Goal: Task Accomplishment & Management: Manage account settings

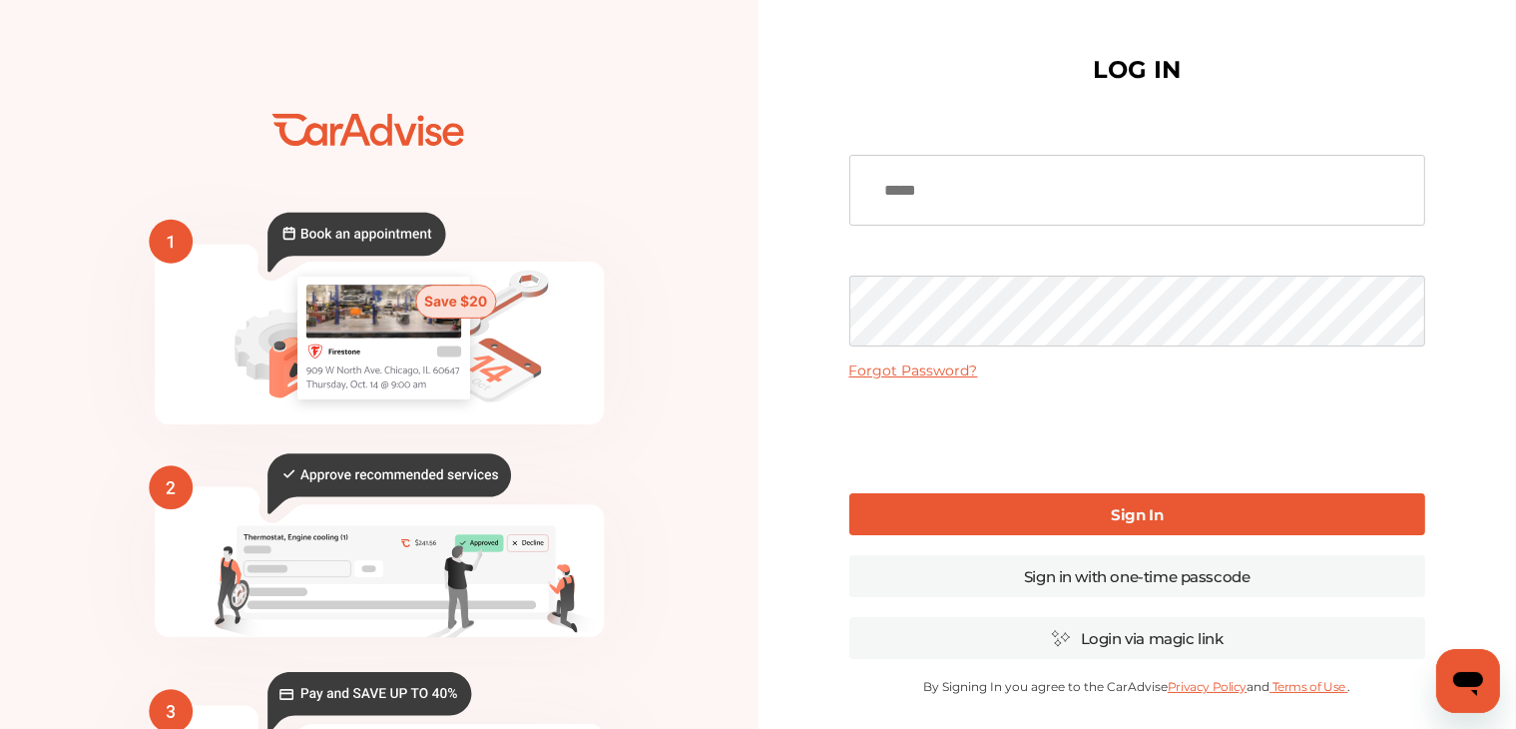
click at [971, 196] on input at bounding box center [1137, 190] width 576 height 71
type input "**********"
click at [1206, 534] on link "Sign In" at bounding box center [1137, 514] width 576 height 42
click at [1322, 527] on link "Sign In" at bounding box center [1137, 514] width 576 height 42
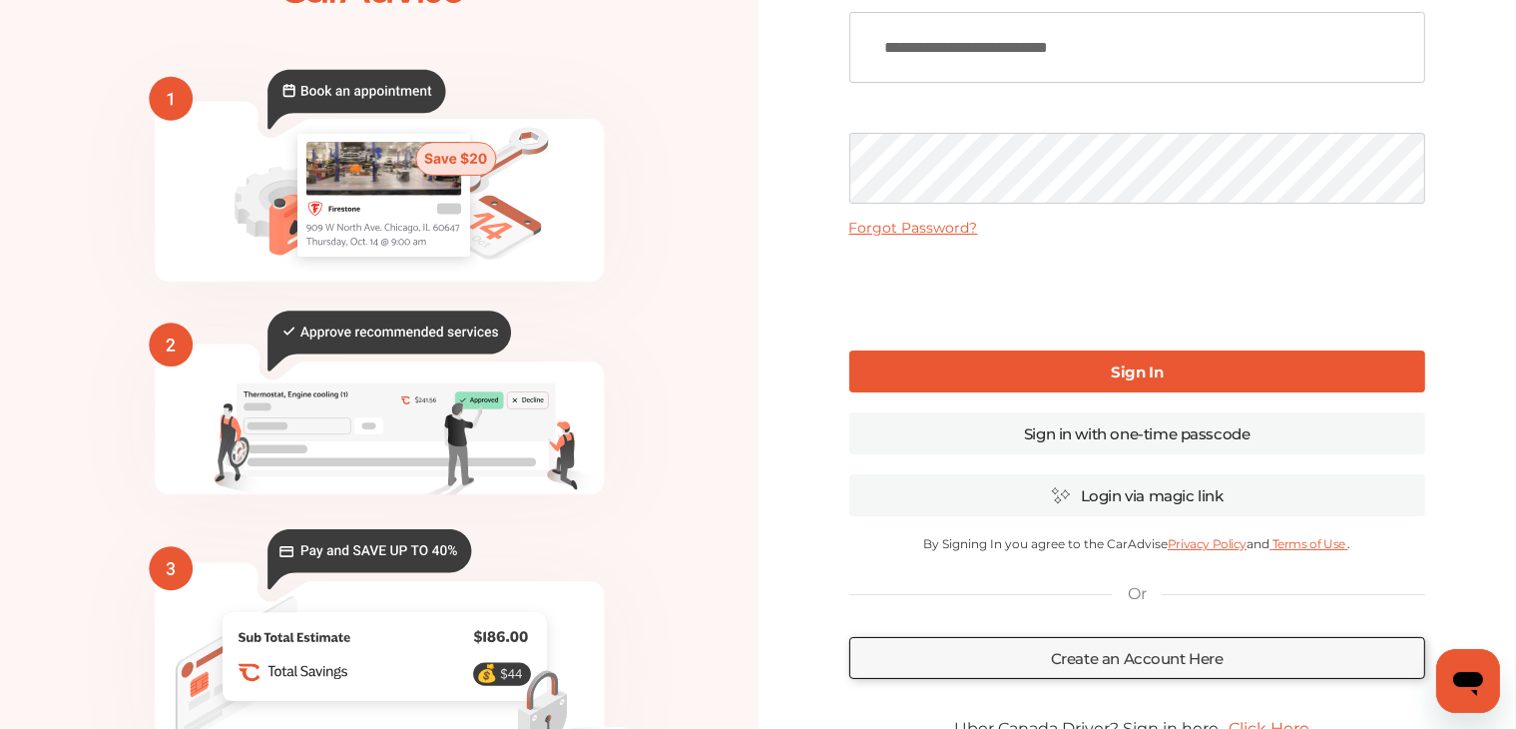
scroll to position [144, 0]
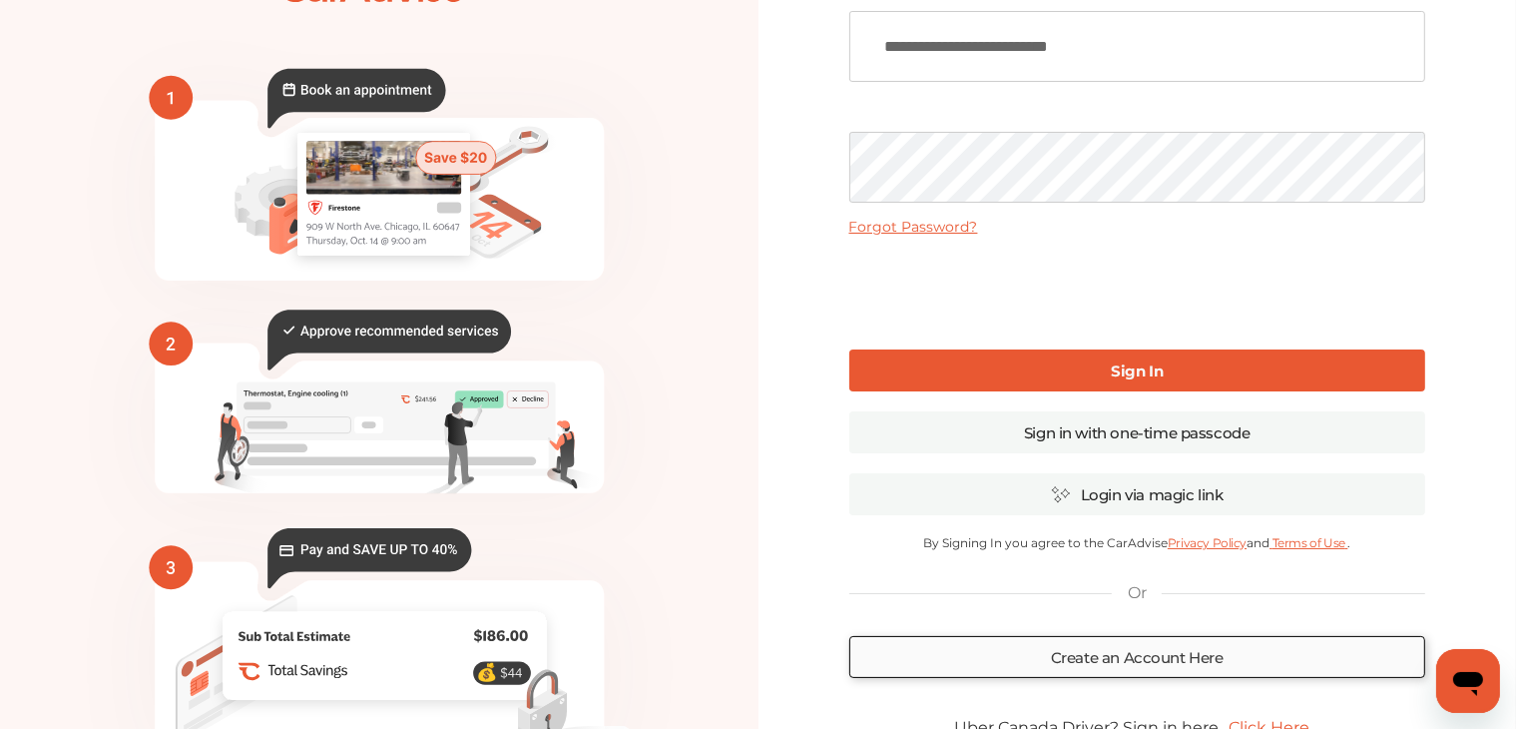
click at [1302, 678] on link "Create an Account Here" at bounding box center [1137, 657] width 576 height 42
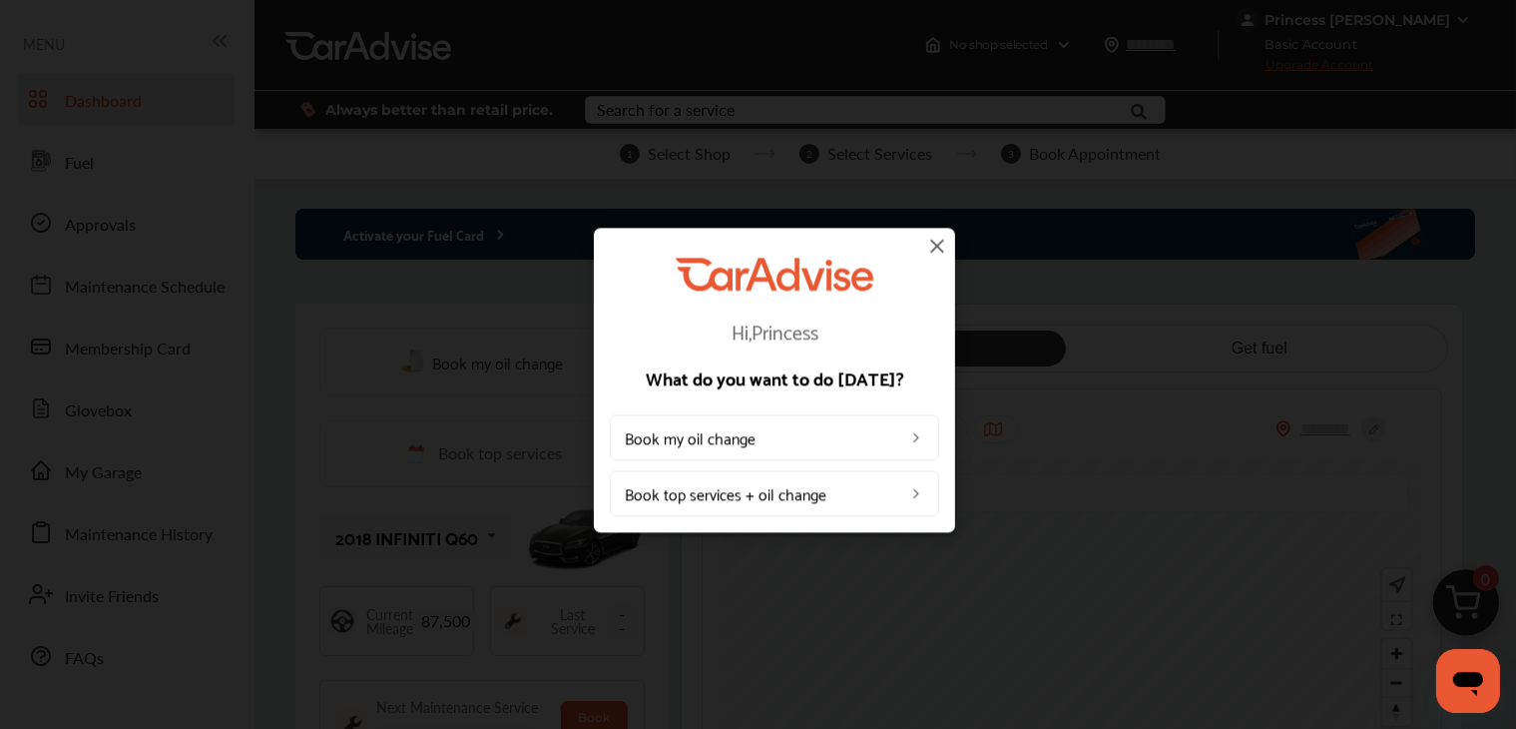
click at [943, 244] on img at bounding box center [937, 246] width 24 height 24
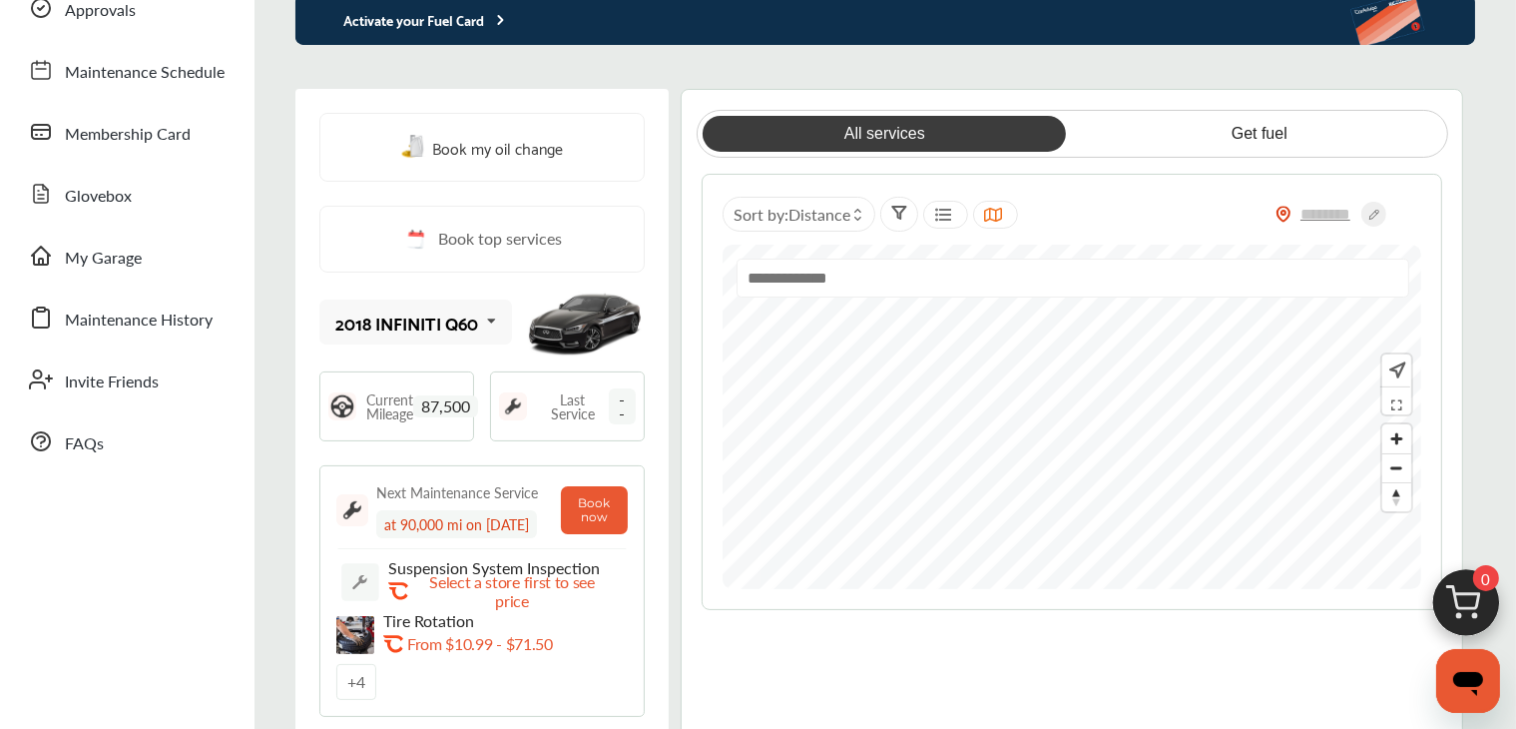
scroll to position [207, 0]
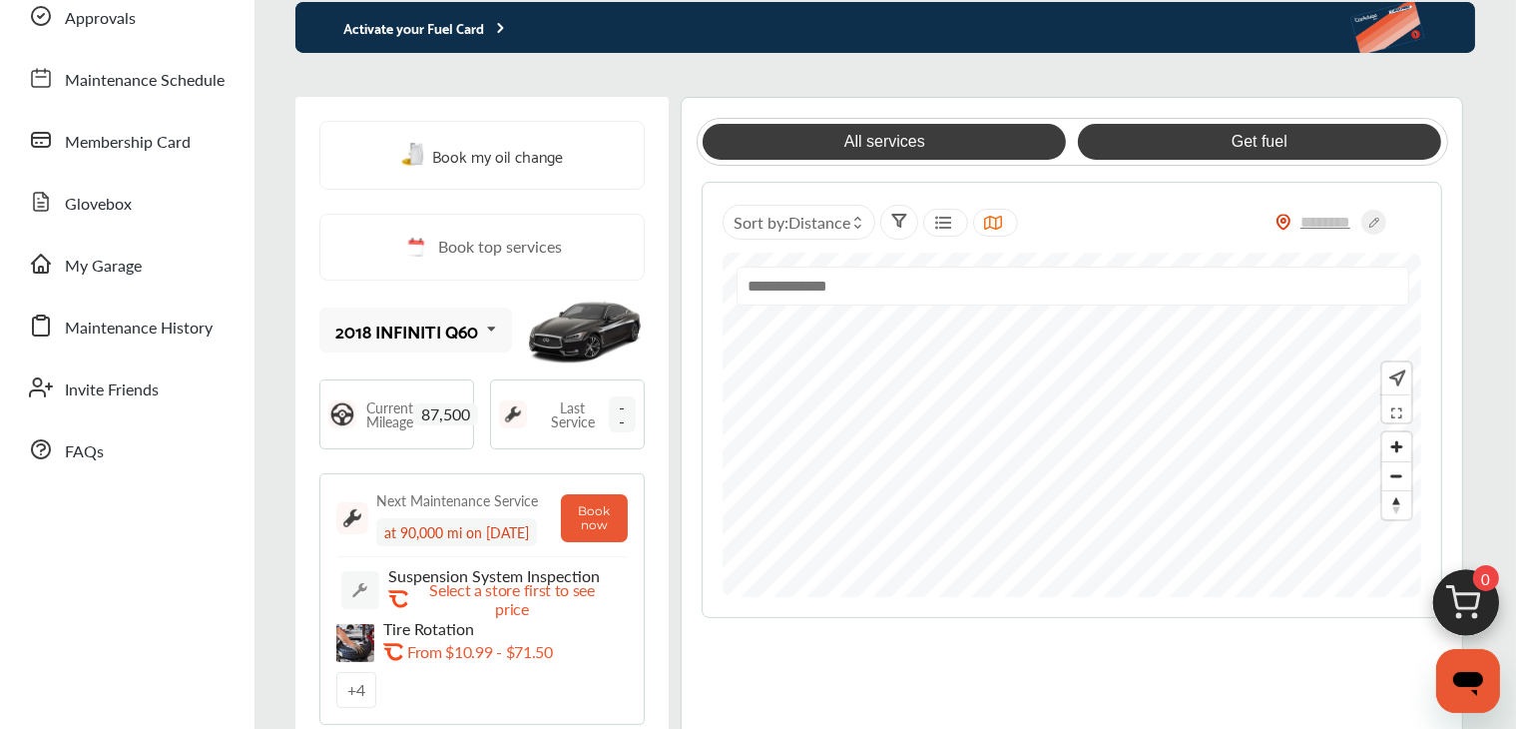
click at [1274, 160] on link "Get fuel" at bounding box center [1259, 142] width 363 height 36
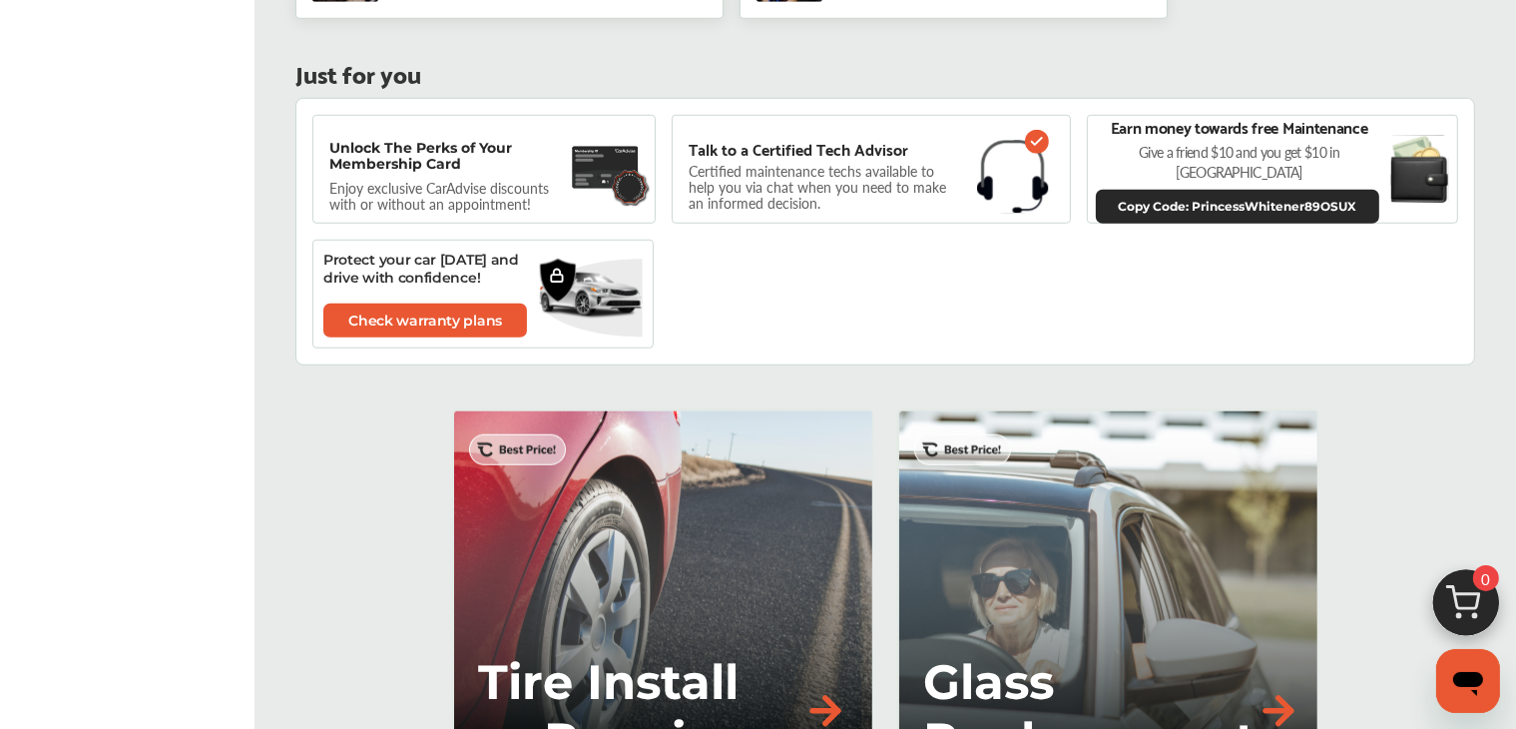
scroll to position [1559, 0]
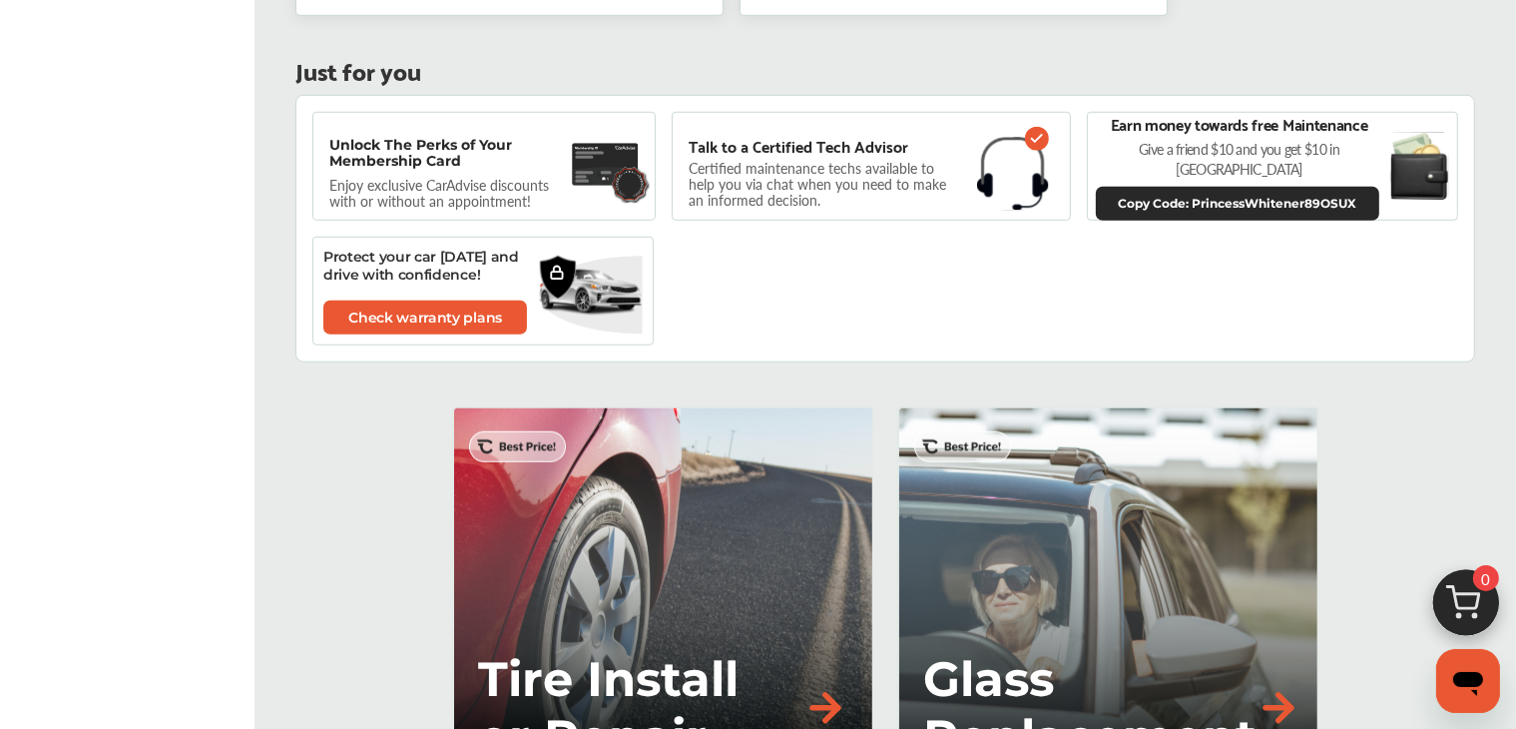
click at [603, 192] on img at bounding box center [606, 164] width 68 height 55
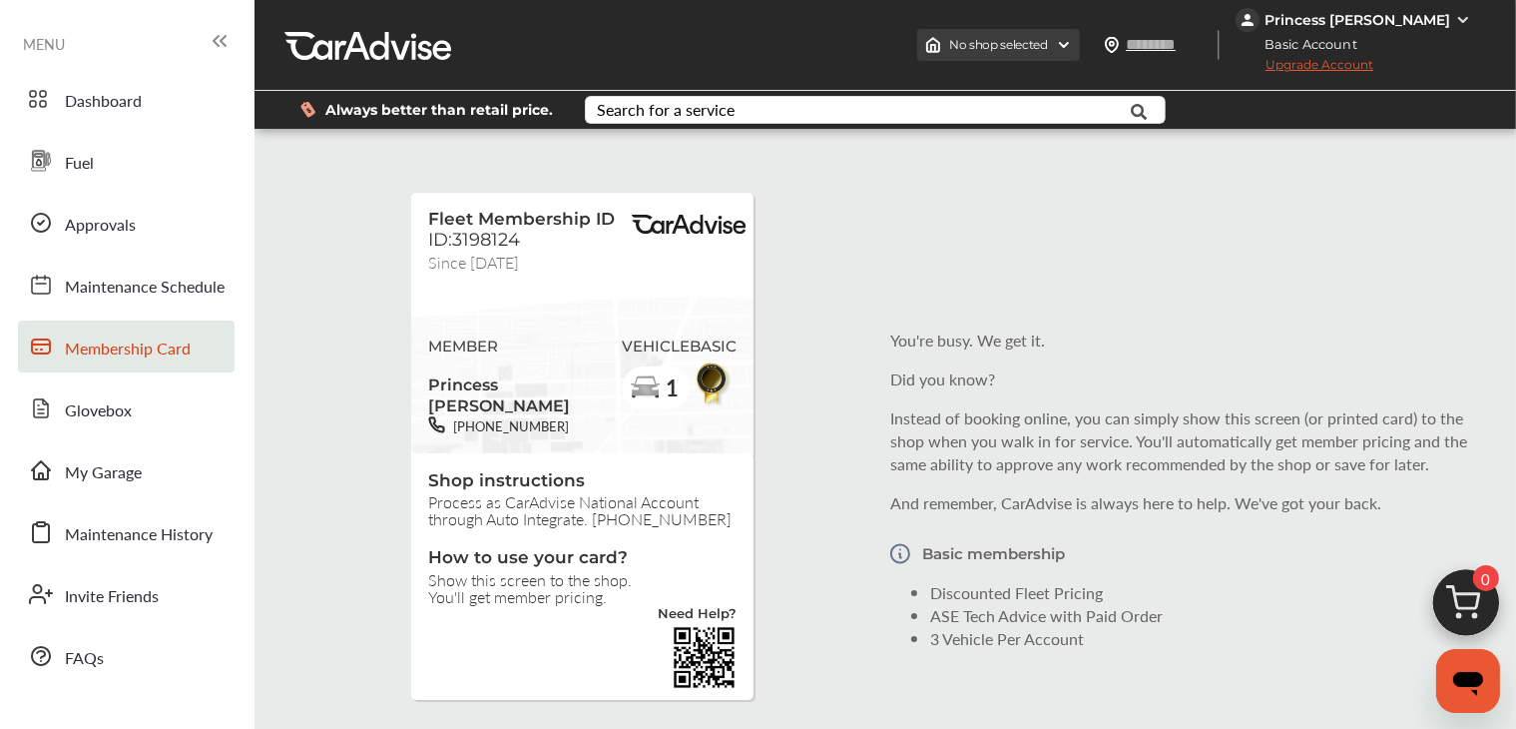
click at [1080, 61] on div "No shop selected" at bounding box center [998, 45] width 163 height 32
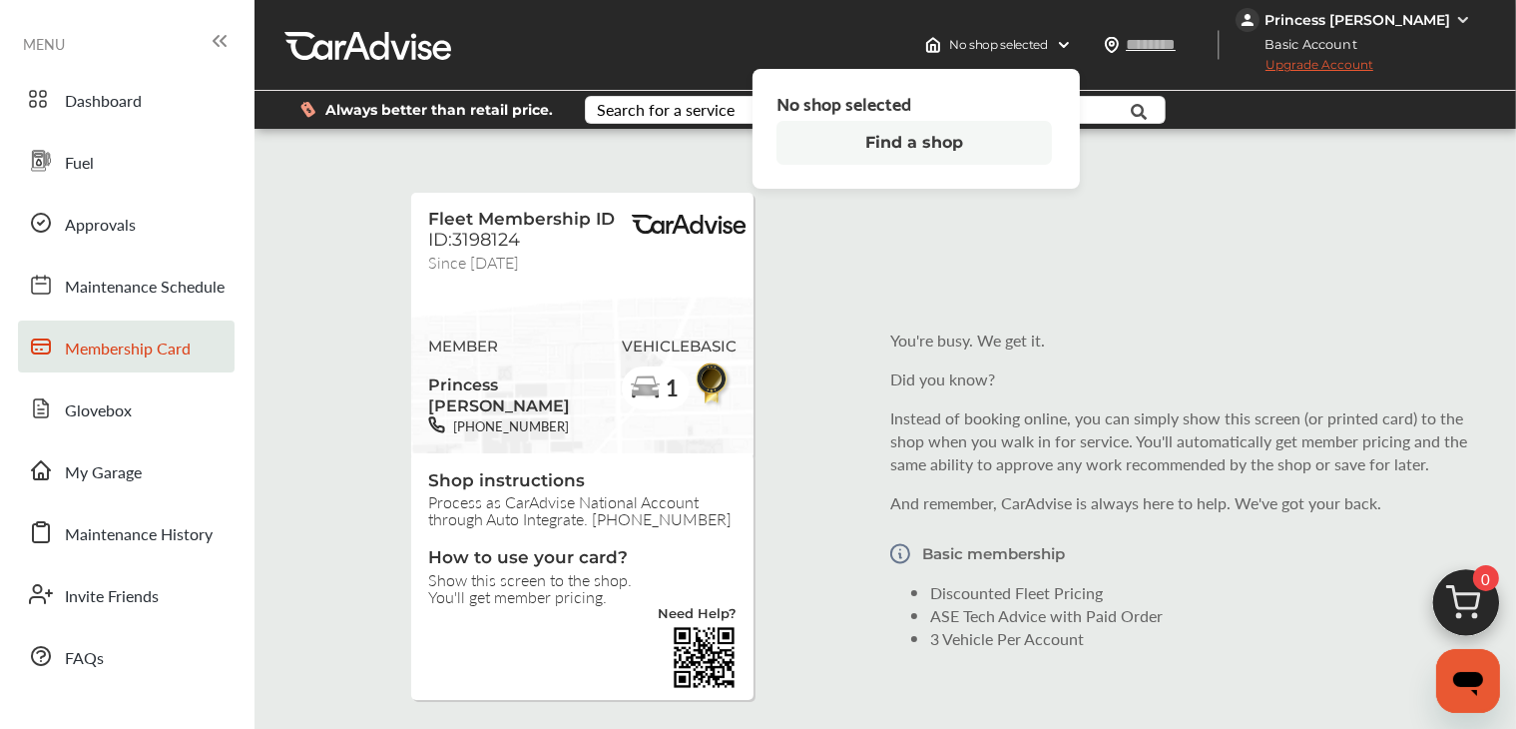
click at [986, 165] on button "Find a shop" at bounding box center [915, 143] width 276 height 44
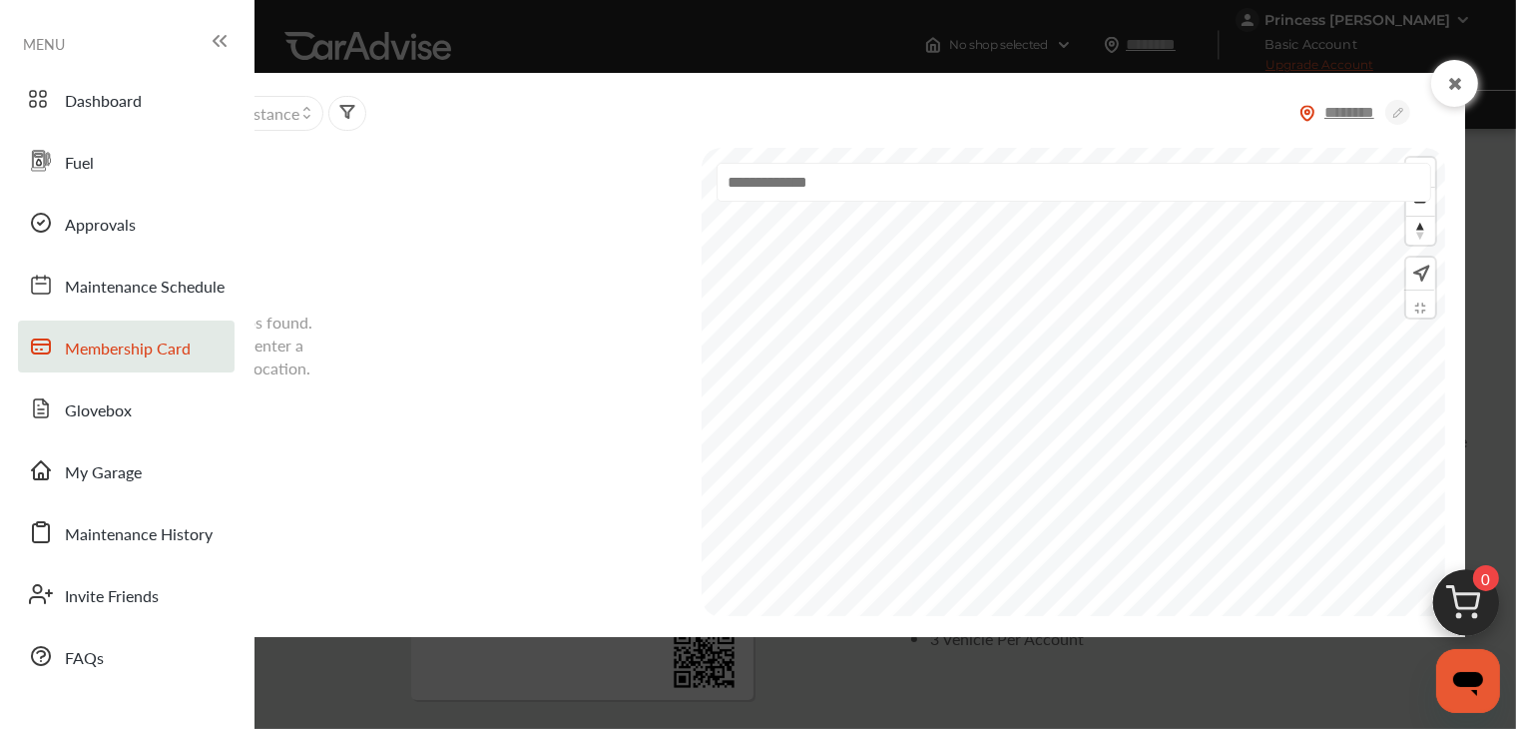
click at [1364, 116] on input "text" at bounding box center [1351, 112] width 70 height 21
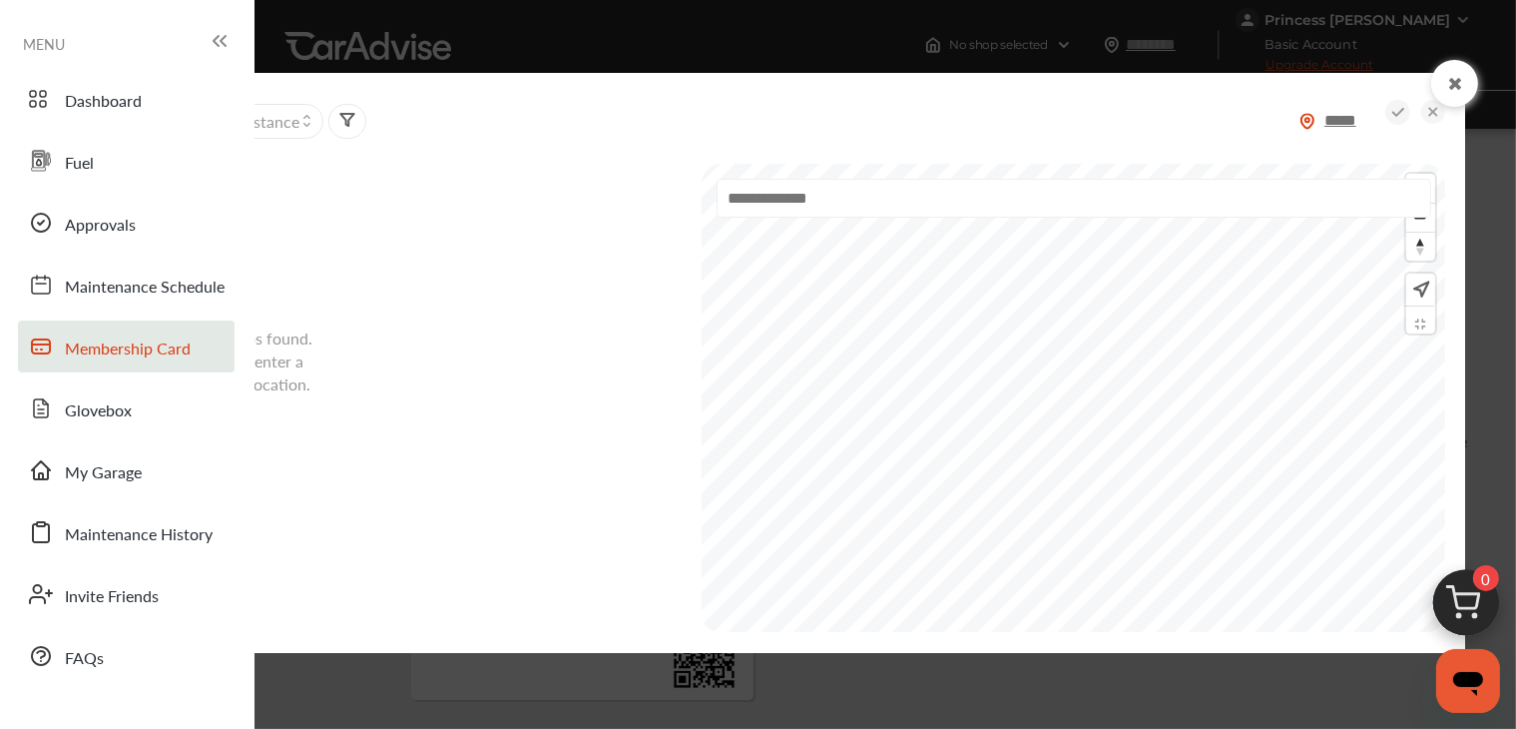
type input "*****"
click at [900, 218] on input "text" at bounding box center [1074, 198] width 714 height 39
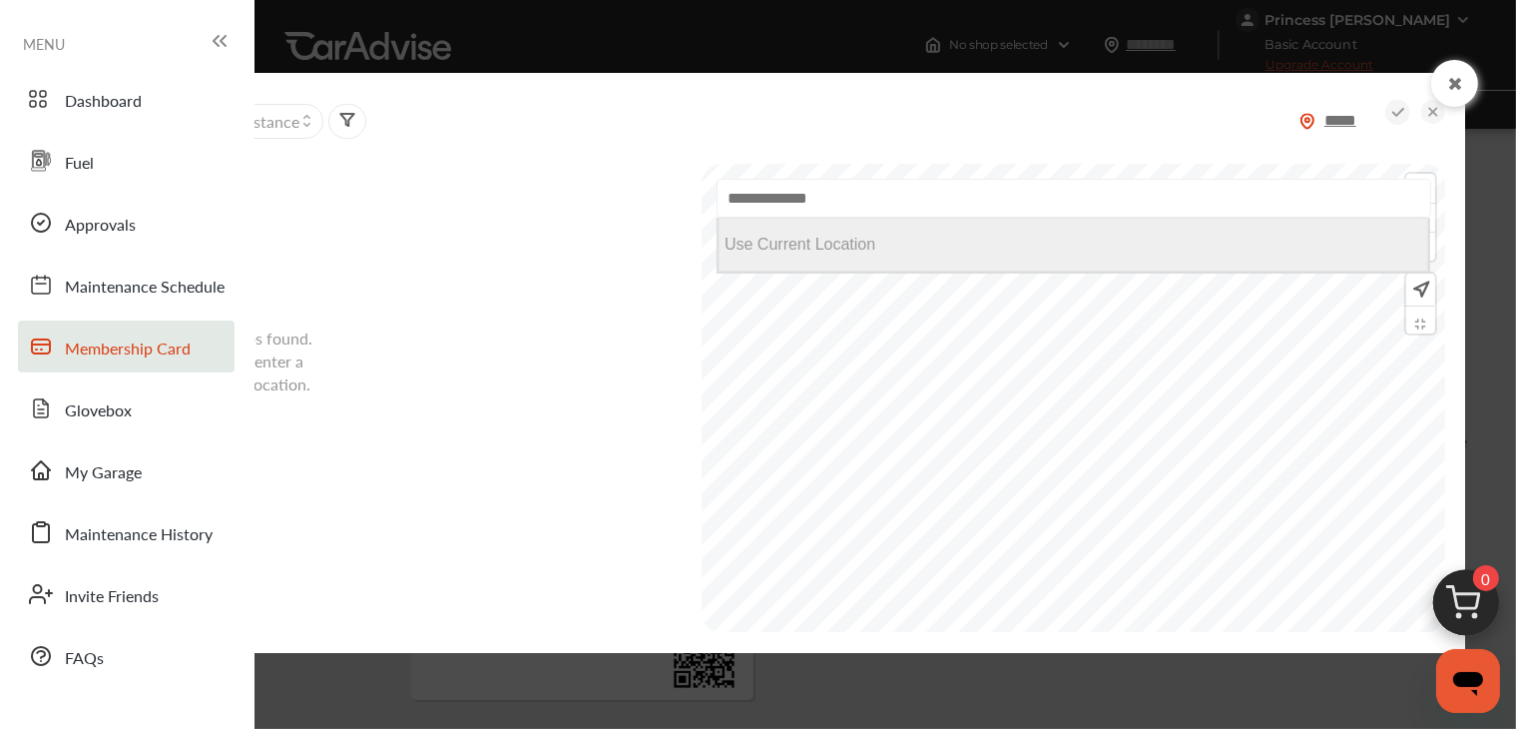
click at [851, 272] on Location "Use Current Location" at bounding box center [1074, 245] width 710 height 54
type input "**********"
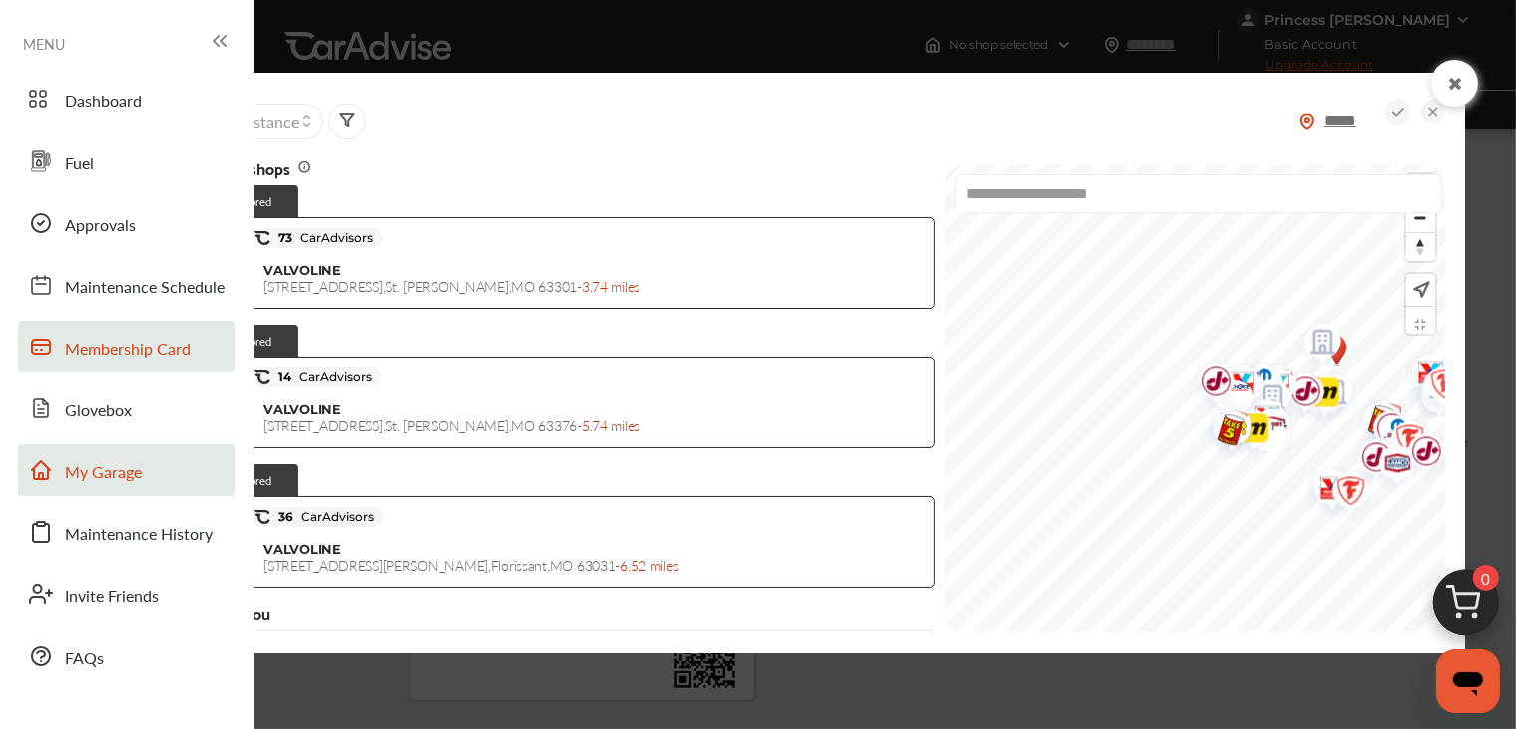
click at [121, 481] on span "My Garage" at bounding box center [103, 473] width 77 height 26
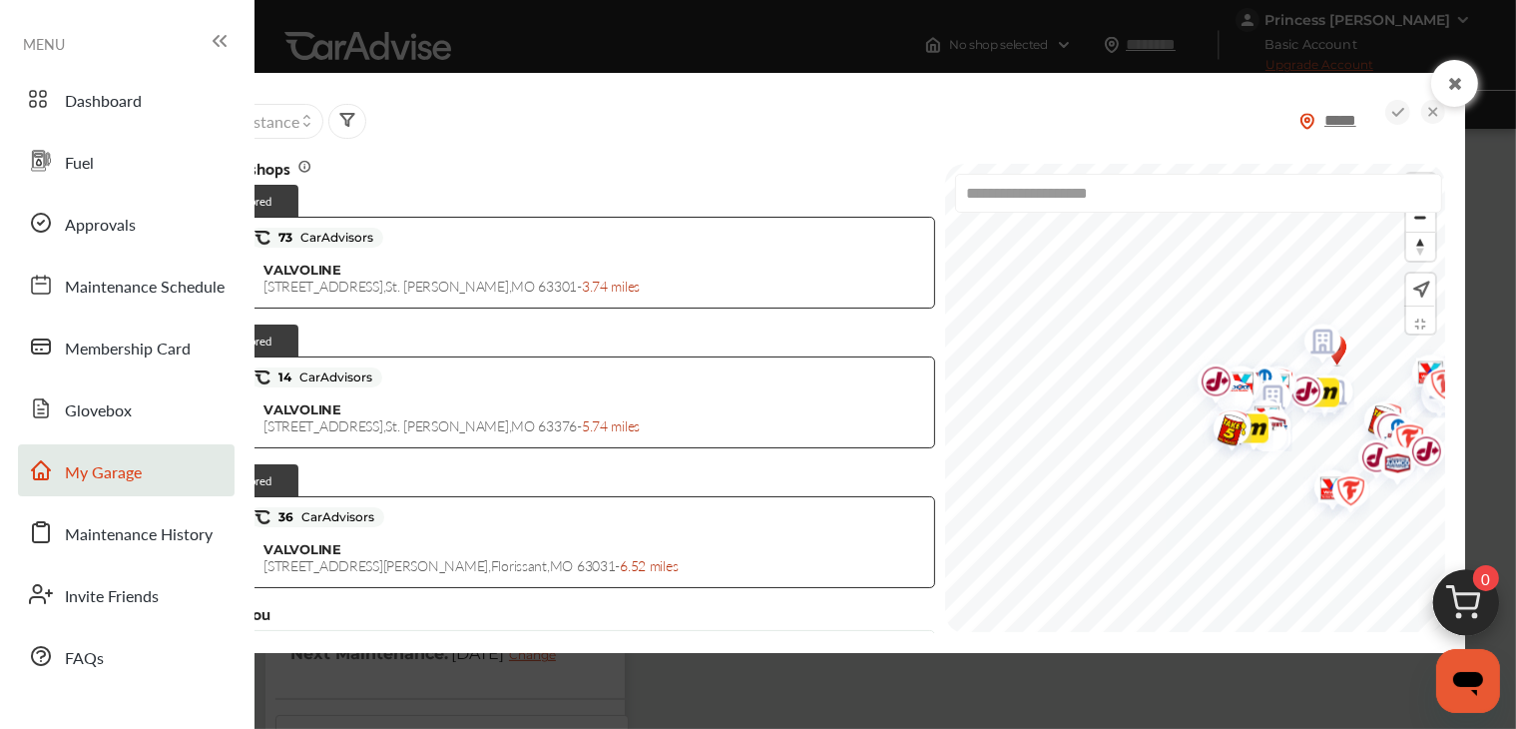
click at [1376, 43] on div "***** Sort by : Distance Sponsored shops Sponsored 4.5 73 CarAdvisors VALVOLINE…" at bounding box center [758, 364] width 1516 height 729
click at [1447, 83] on icon at bounding box center [1454, 84] width 19 height 16
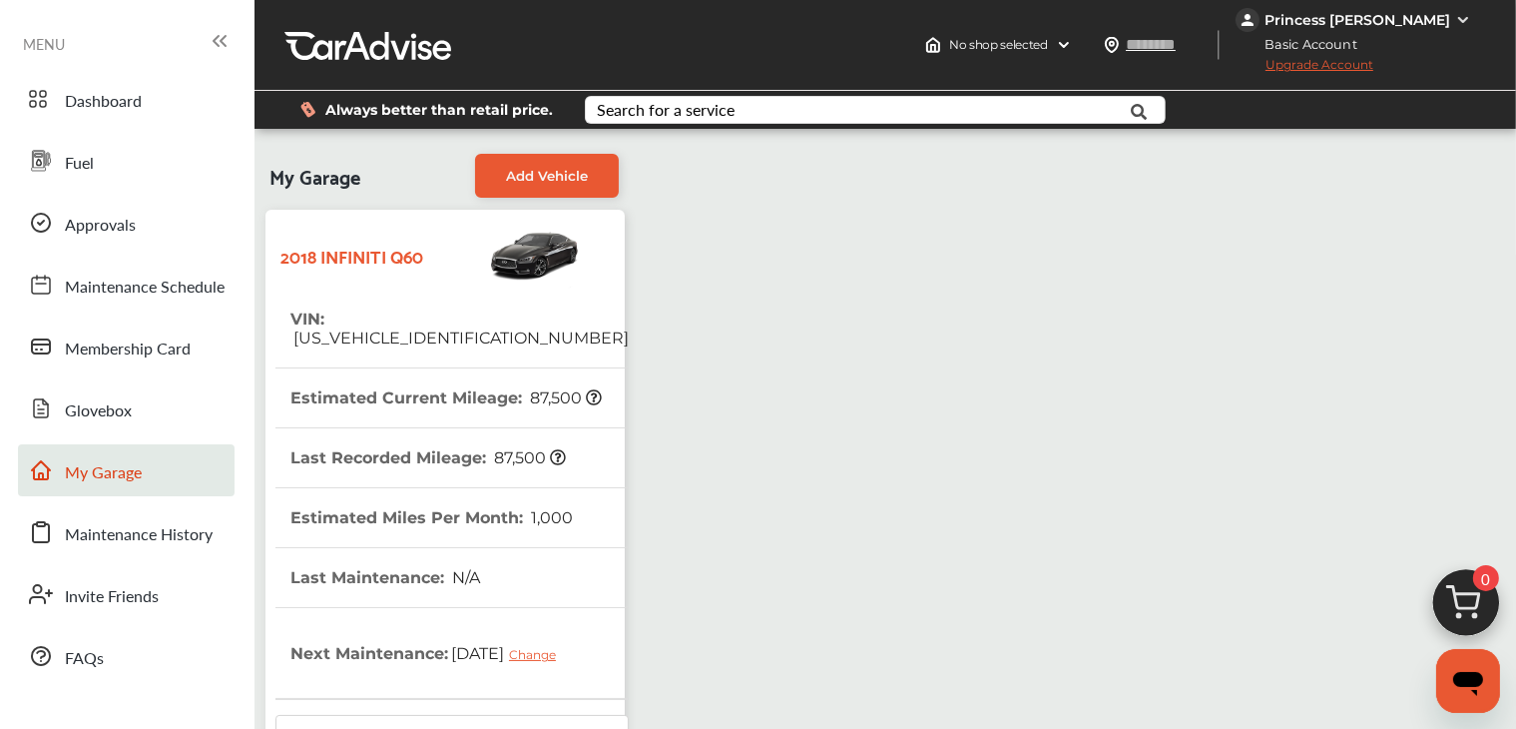
click at [1464, 22] on img at bounding box center [1463, 20] width 16 height 16
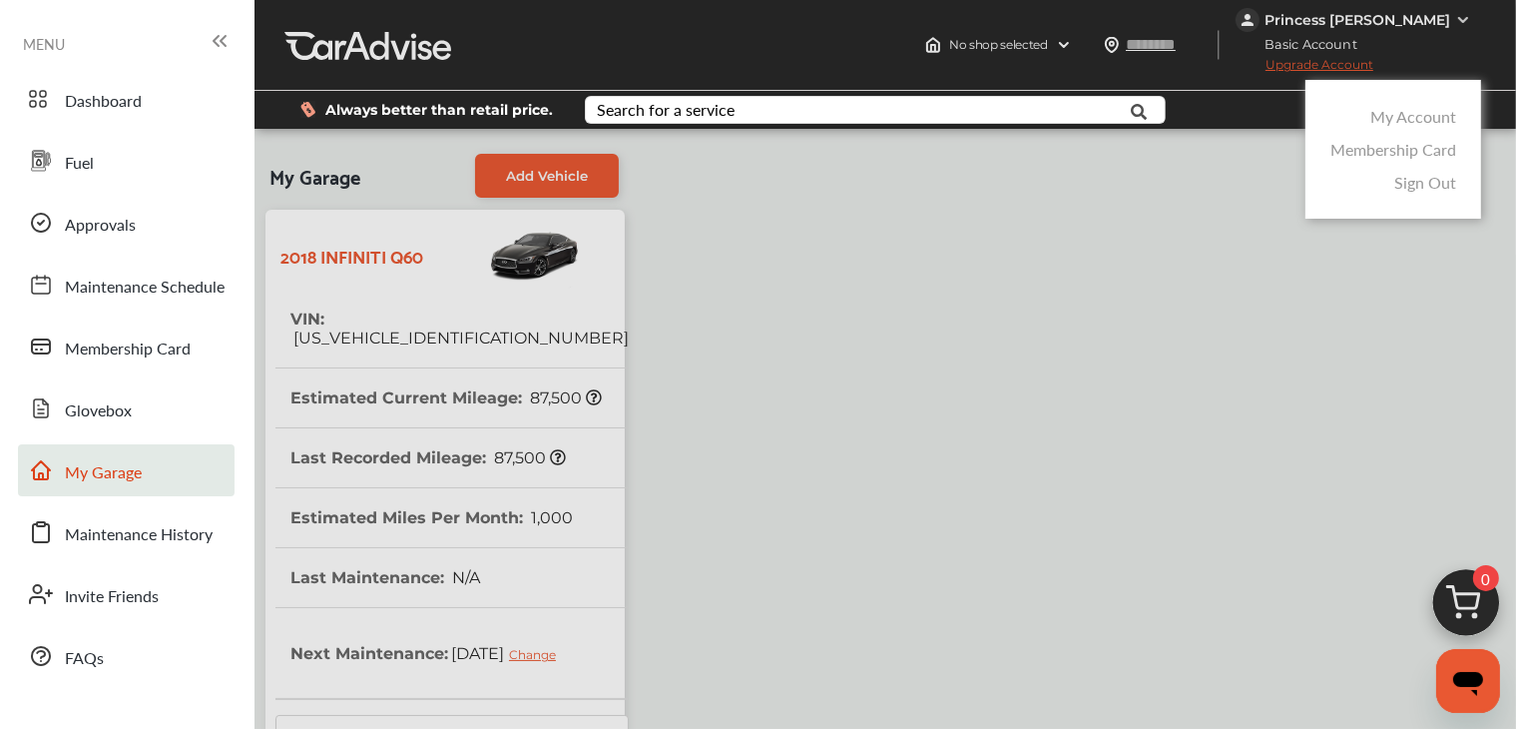
click at [1425, 194] on link "Sign Out" at bounding box center [1425, 182] width 62 height 23
